Goal: Task Accomplishment & Management: Manage account settings

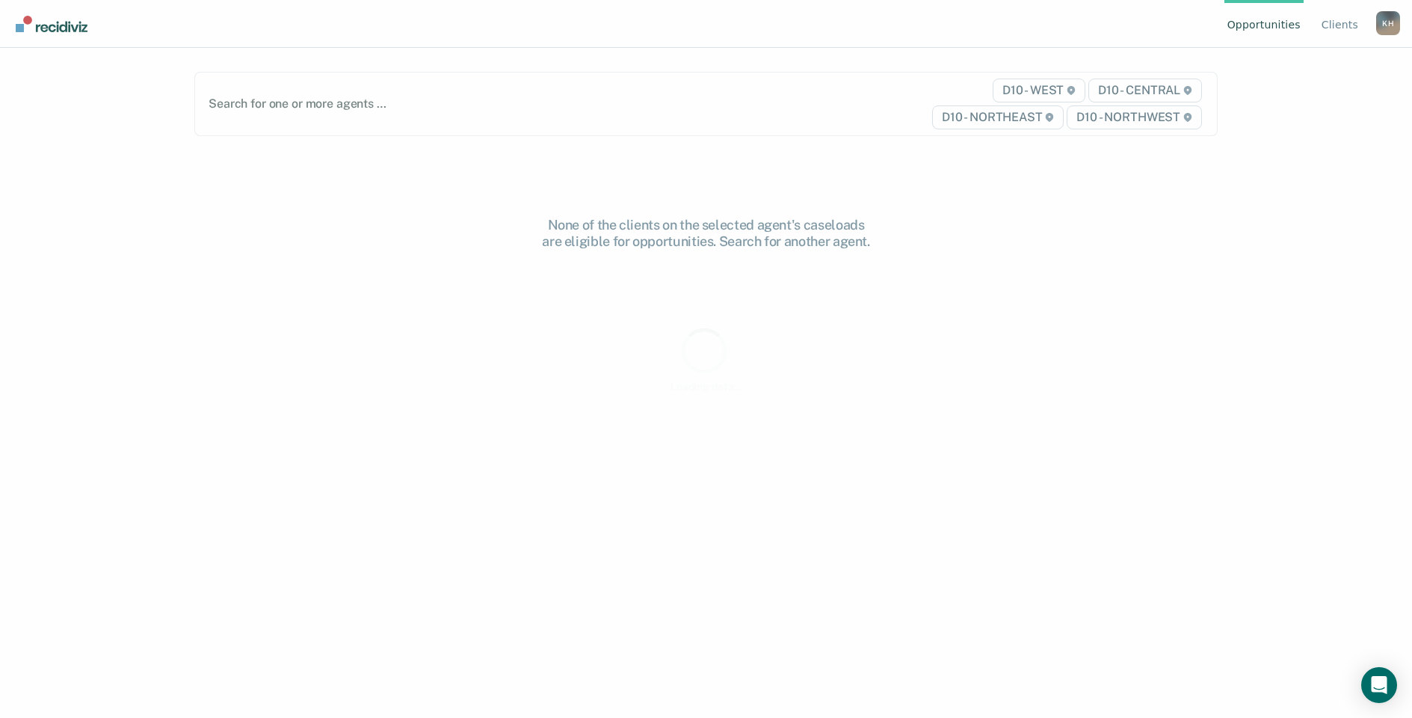
drag, startPoint x: 551, startPoint y: 447, endPoint x: 529, endPoint y: 358, distance: 91.7
click at [529, 358] on div "None of the clients on the selected agent's caseloads are eligible for opportun…" at bounding box center [705, 492] width 1023 height 550
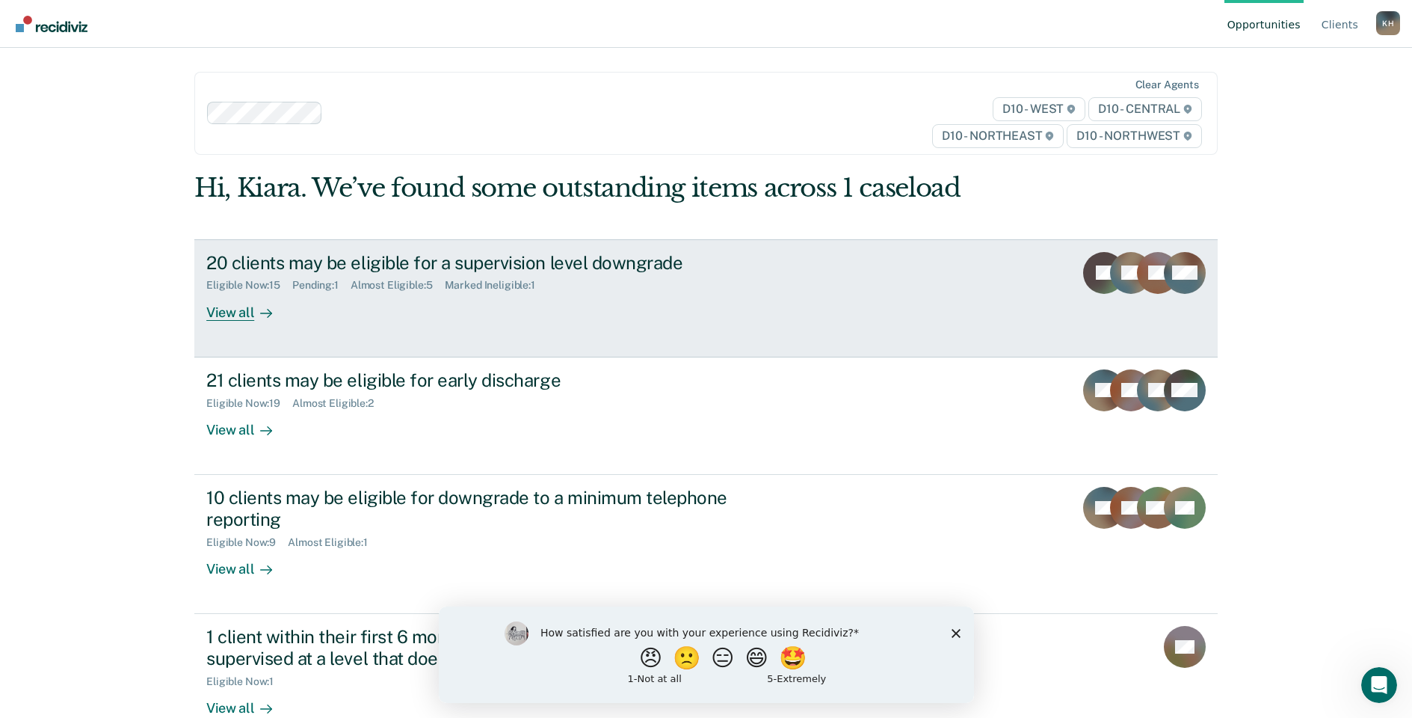
click at [538, 268] on div "20 clients may be eligible for a supervision level downgrade" at bounding box center [468, 263] width 525 height 22
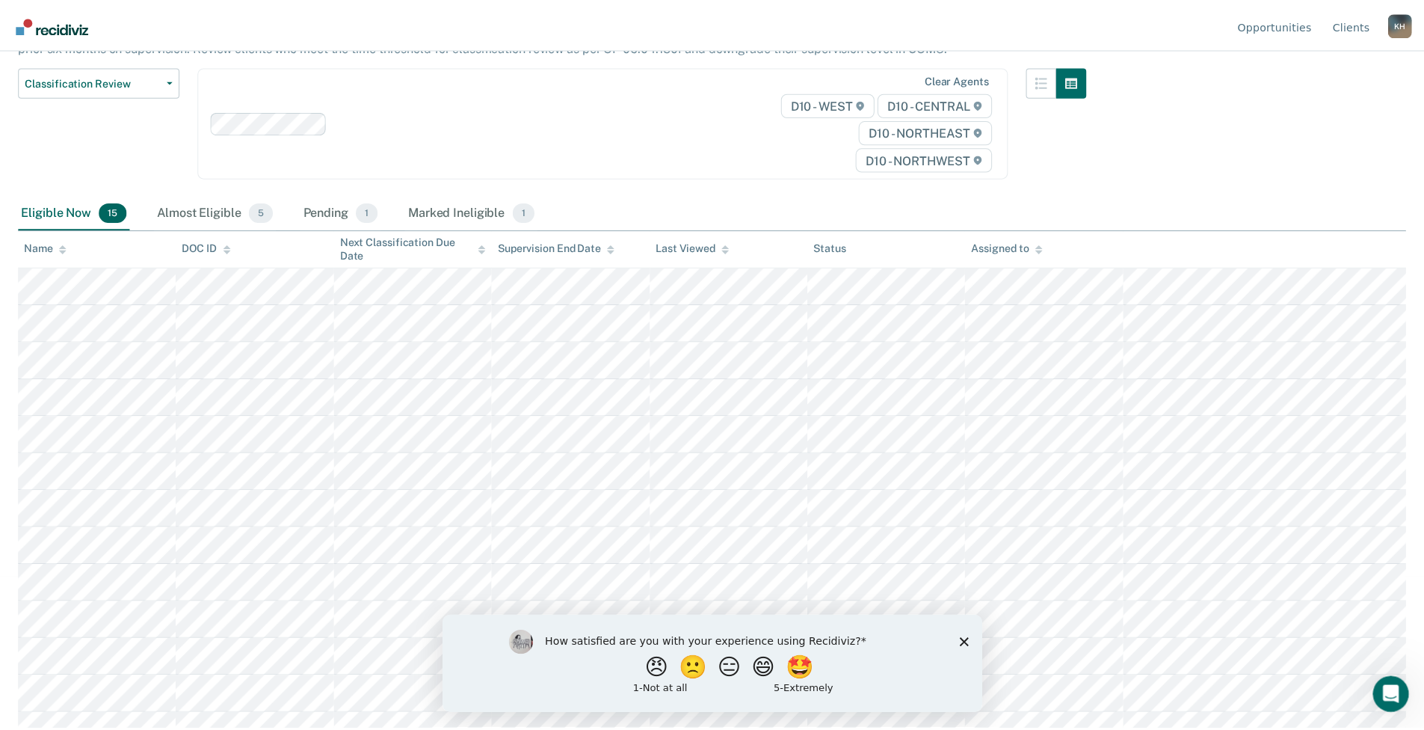
scroll to position [224, 0]
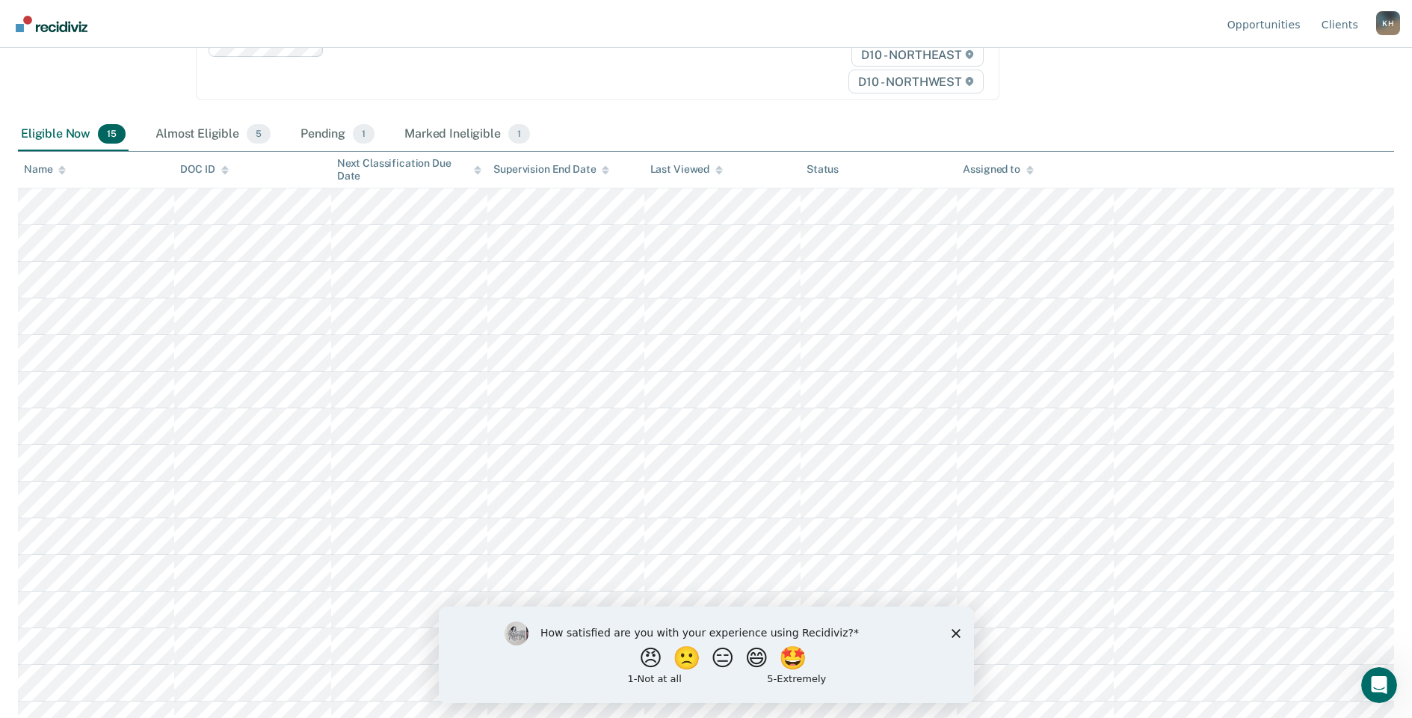
click at [952, 632] on icon "Close survey" at bounding box center [955, 632] width 9 height 9
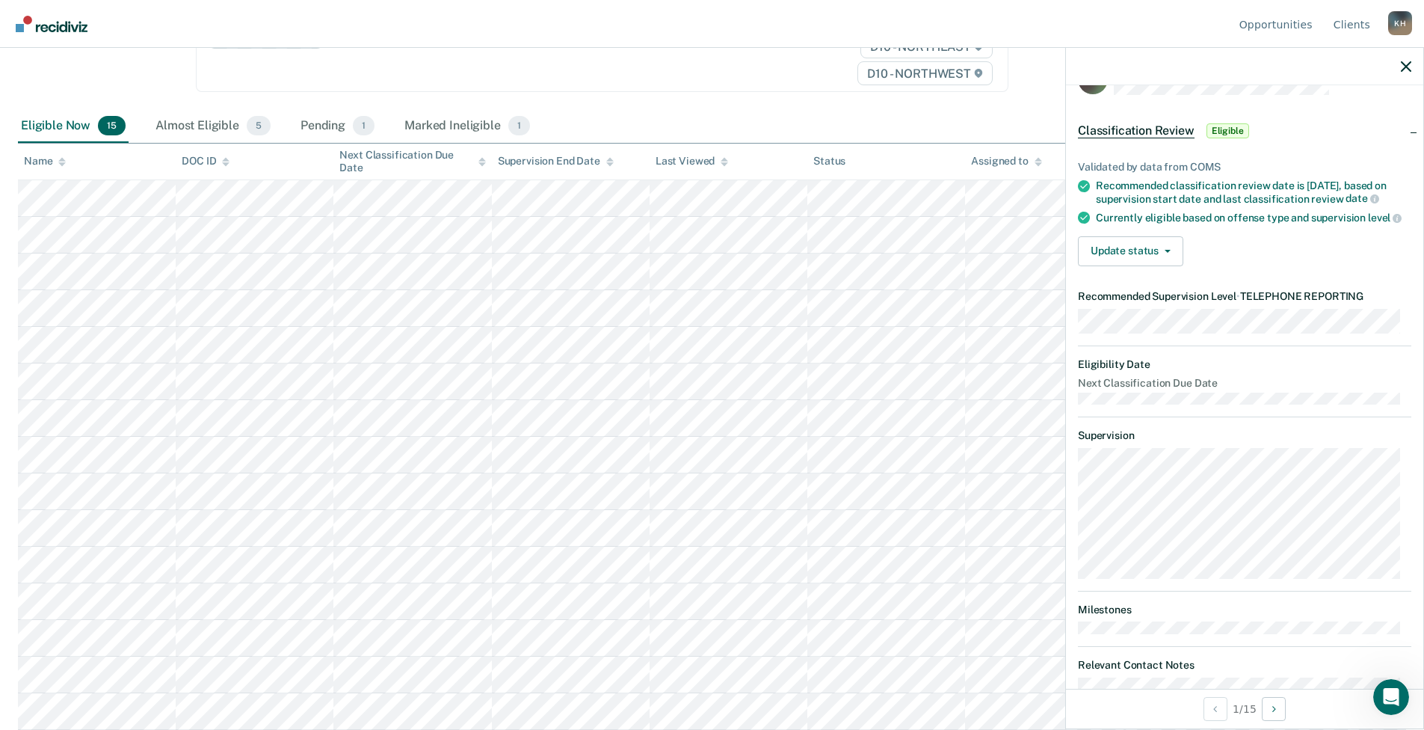
scroll to position [0, 0]
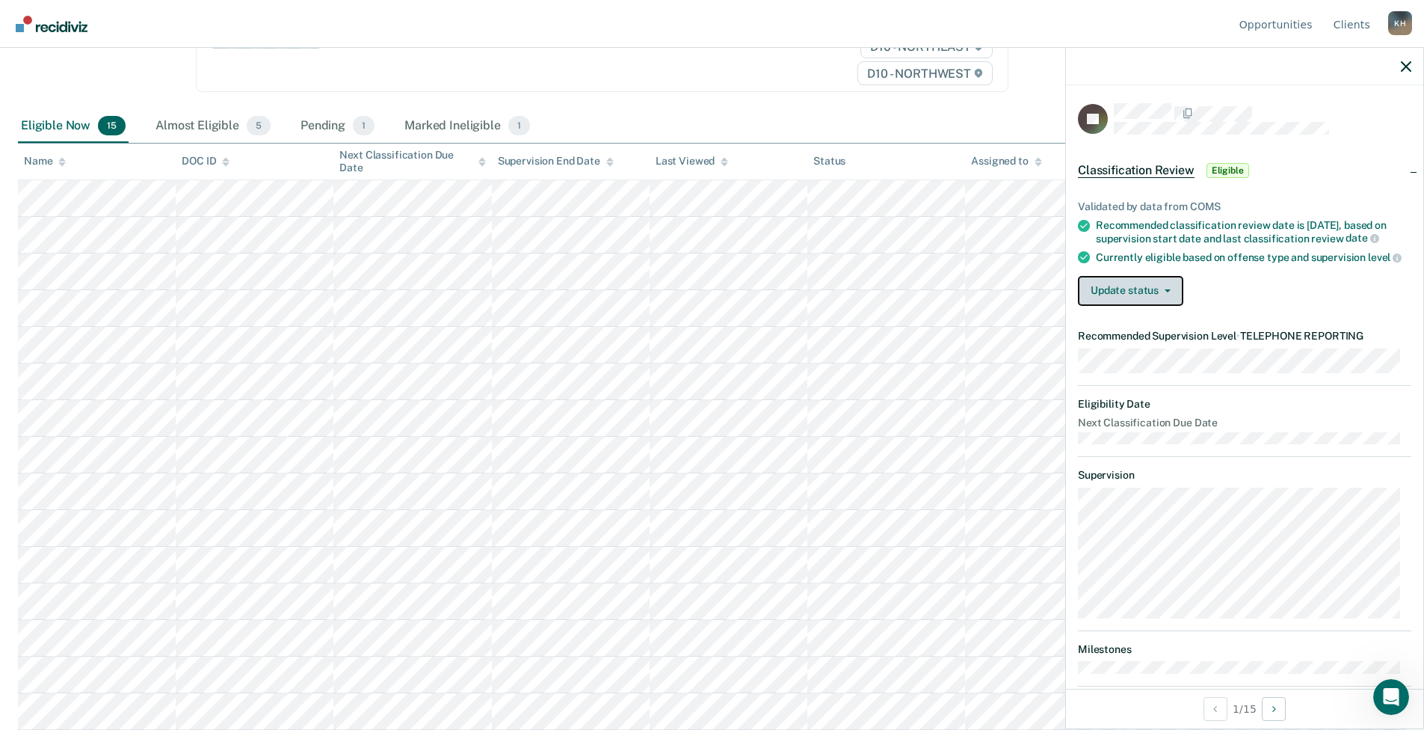
click at [1167, 306] on button "Update status" at bounding box center [1130, 291] width 105 height 30
click at [1283, 275] on div "Validated by data from COMS Recommended classification review date is [DATE], b…" at bounding box center [1244, 246] width 357 height 141
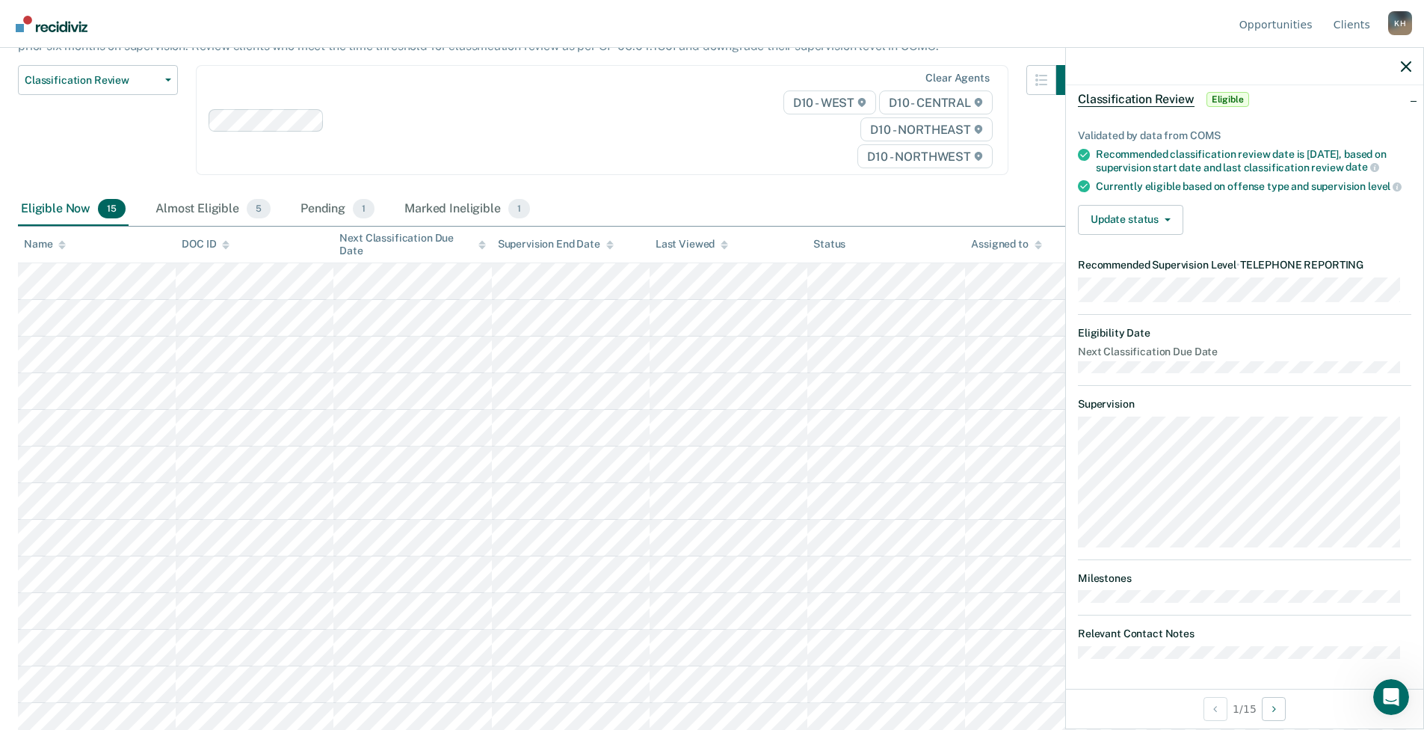
scroll to position [82, 0]
click at [1129, 215] on button "Update status" at bounding box center [1130, 220] width 105 height 30
click at [1116, 252] on button "[PERSON_NAME]" at bounding box center [1150, 256] width 144 height 24
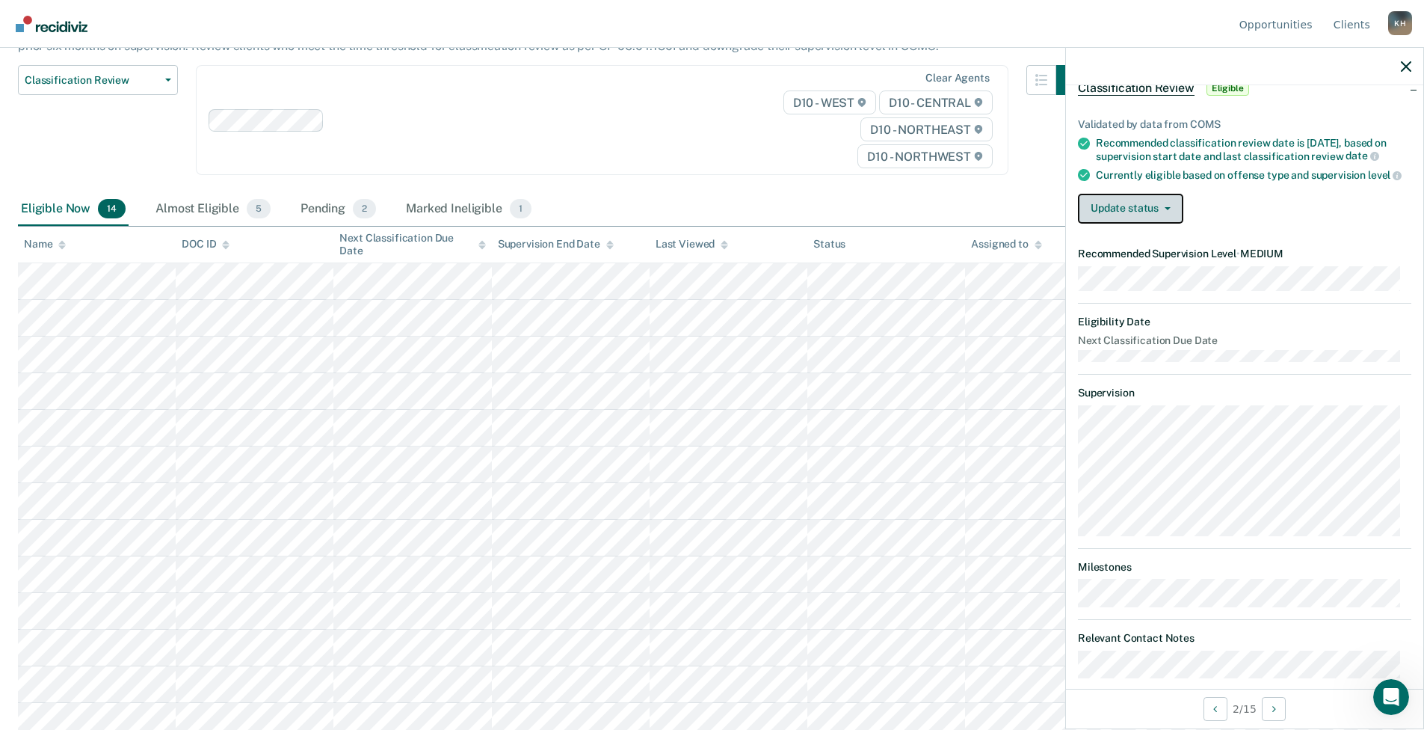
click at [1117, 209] on button "Update status" at bounding box center [1130, 209] width 105 height 30
click at [1143, 256] on button "[PERSON_NAME]" at bounding box center [1150, 245] width 144 height 24
click at [1142, 223] on button "Update status" at bounding box center [1130, 209] width 105 height 30
click at [1143, 256] on button "[PERSON_NAME]" at bounding box center [1150, 245] width 144 height 24
